Goal: Task Accomplishment & Management: Complete application form

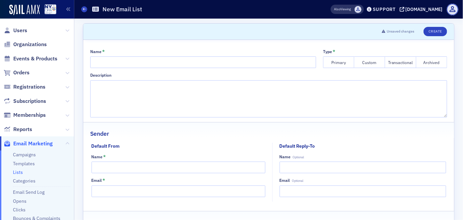
scroll to position [31, 0]
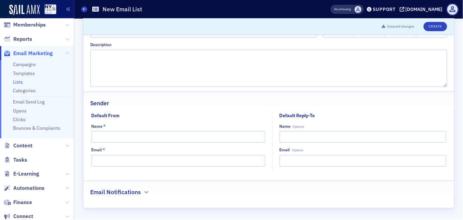
click at [114, 135] on input "Name *" at bounding box center [179, 137] width 174 height 12
type input "[PERSON_NAME], Web Speciaist"
click at [21, 90] on link "Categories" at bounding box center [24, 91] width 23 height 6
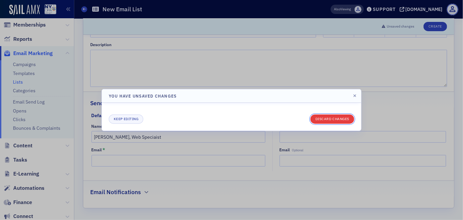
click at [326, 121] on button "Discard changes" at bounding box center [333, 119] width 44 height 9
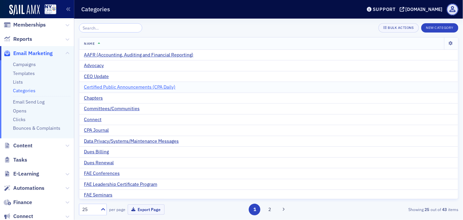
click at [97, 84] on span "Certified Public Announcements (CPA Daily)" at bounding box center [130, 87] width 92 height 6
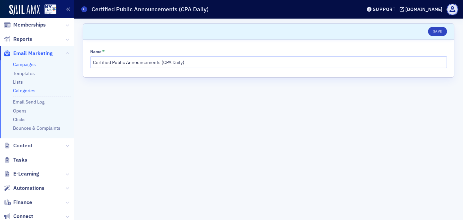
click at [23, 64] on link "Campaigns" at bounding box center [24, 64] width 23 height 6
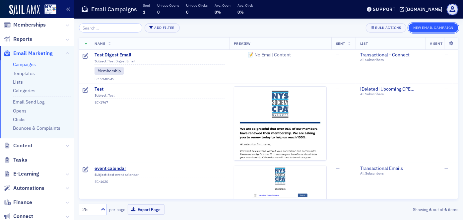
click at [425, 26] on button "New Email Campaign" at bounding box center [434, 27] width 50 height 9
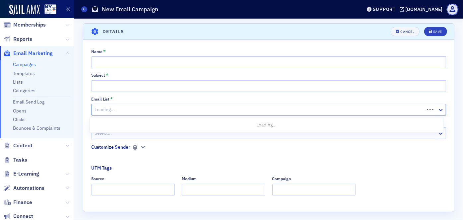
click at [167, 109] on div at bounding box center [259, 110] width 330 height 8
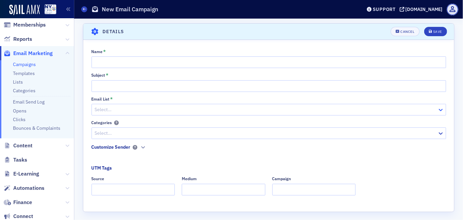
click at [438, 110] on icon at bounding box center [441, 110] width 7 height 7
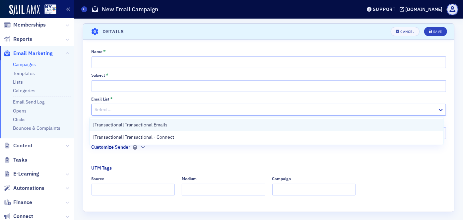
click at [187, 125] on div "[Transactional] Transactional Emails" at bounding box center [267, 125] width 347 height 7
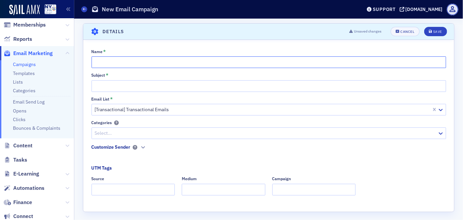
click at [146, 61] on input "Name *" at bounding box center [269, 62] width 355 height 12
click at [141, 149] on icon "button" at bounding box center [143, 147] width 4 height 4
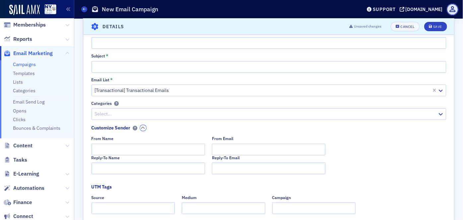
scroll to position [30, 0]
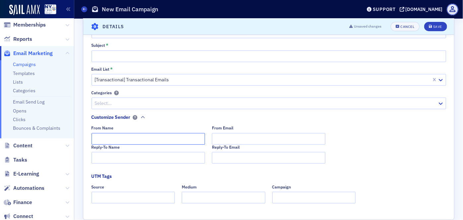
click at [127, 138] on input "From Name" at bounding box center [149, 139] width 114 height 12
click at [451, 84] on div "Name * Subject * Email List * [Transactional] Transactional Emails Categories S…" at bounding box center [268, 113] width 371 height 189
